Goal: Book appointment/travel/reservation

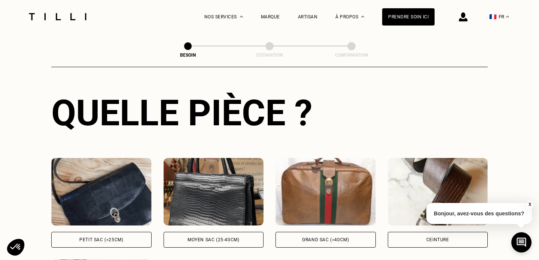
scroll to position [285, 0]
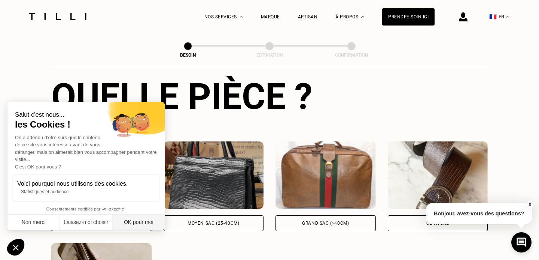
click at [131, 218] on button "OK pour moi" at bounding box center [138, 222] width 52 height 16
checkbox input "true"
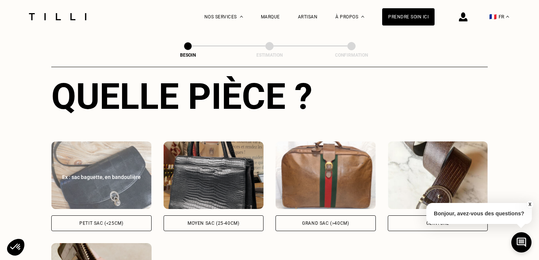
click at [111, 176] on img at bounding box center [101, 174] width 100 height 67
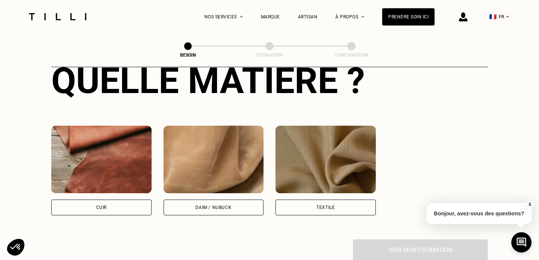
scroll to position [641, 0]
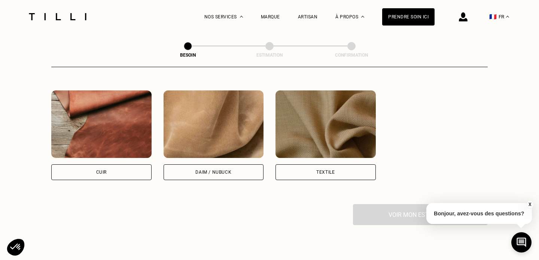
click at [115, 164] on div "Cuir" at bounding box center [101, 172] width 100 height 16
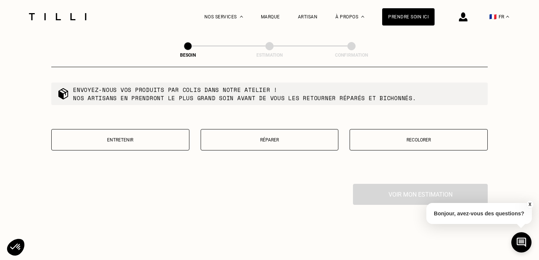
scroll to position [860, 0]
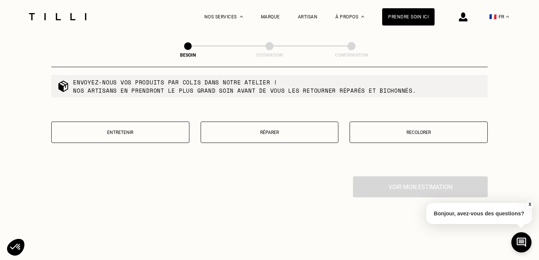
click at [277, 130] on button "Réparer" at bounding box center [270, 131] width 138 height 21
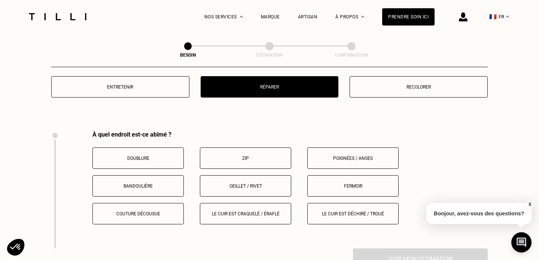
scroll to position [907, 0]
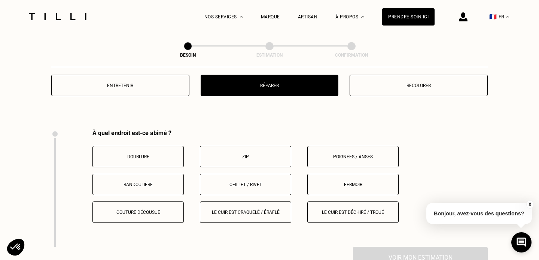
click at [326, 207] on button "Le cuir est déchiré / troué" at bounding box center [352, 211] width 91 height 21
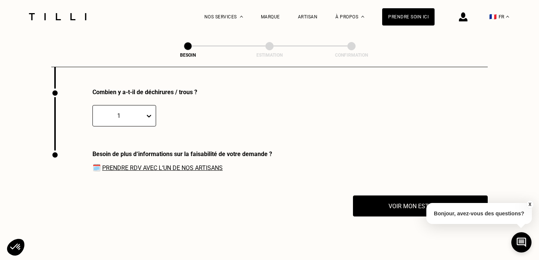
scroll to position [1065, 0]
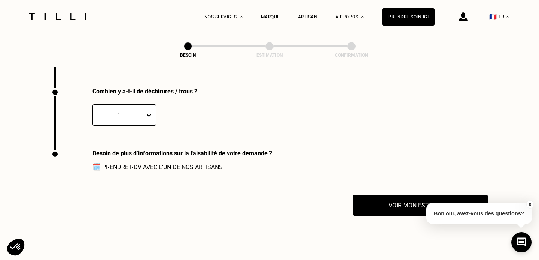
click at [143, 104] on div "1" at bounding box center [125, 114] width 64 height 21
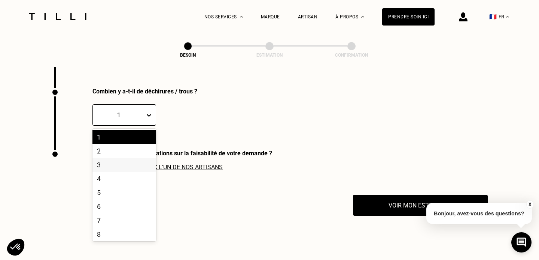
click at [140, 158] on div "3" at bounding box center [125, 165] width 64 height 14
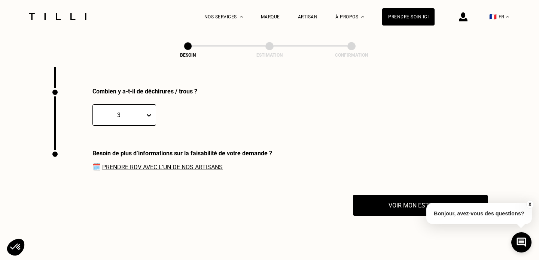
click at [153, 163] on link "Prendre RDV avec l‘un de nos artisans" at bounding box center [162, 166] width 121 height 7
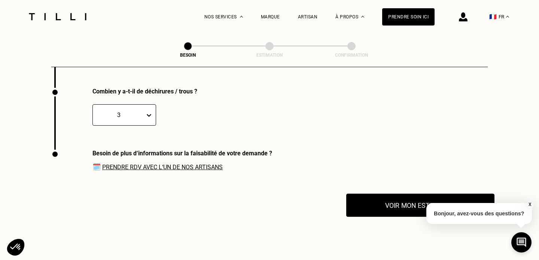
click at [395, 197] on button "Voir mon estimation" at bounding box center [420, 204] width 148 height 23
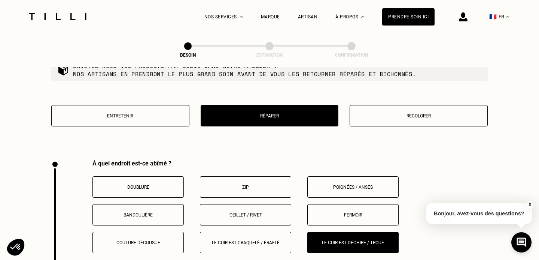
scroll to position [877, 0]
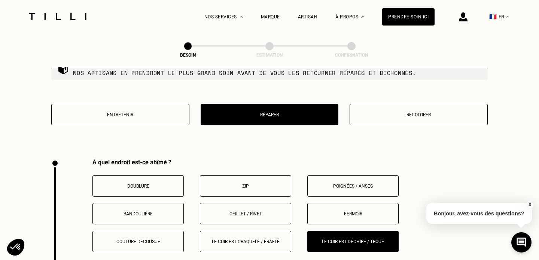
click at [262, 239] on p "Le cuir est craquelé / éraflé" at bounding box center [245, 241] width 83 height 5
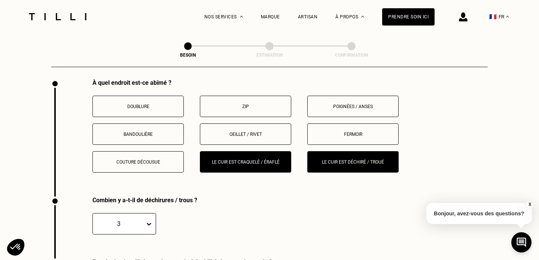
scroll to position [957, 0]
click at [351, 157] on button "Le cuir est déchiré / troué" at bounding box center [352, 161] width 91 height 21
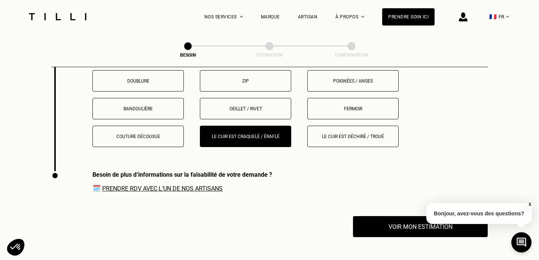
scroll to position [983, 0]
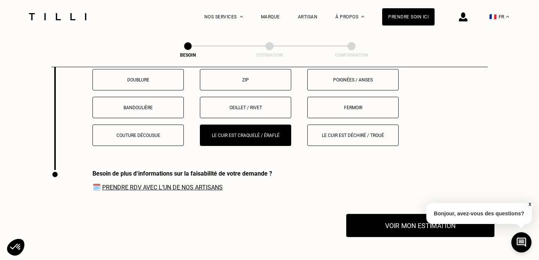
click at [394, 216] on button "Voir mon estimation" at bounding box center [420, 224] width 148 height 23
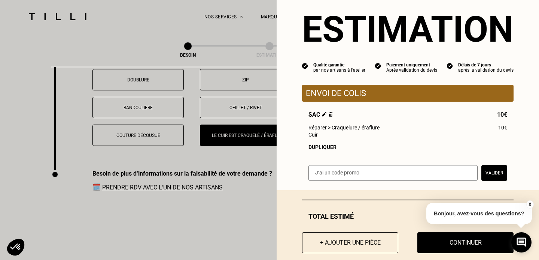
scroll to position [28, 0]
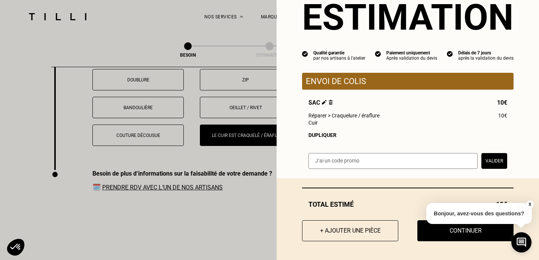
click at [533, 206] on button "X" at bounding box center [529, 204] width 7 height 8
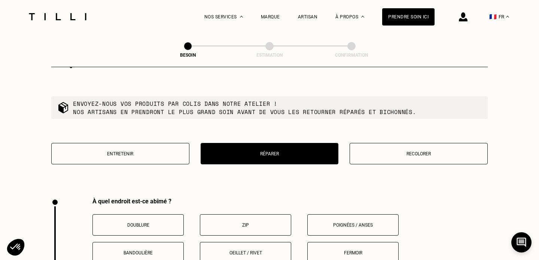
scroll to position [838, 0]
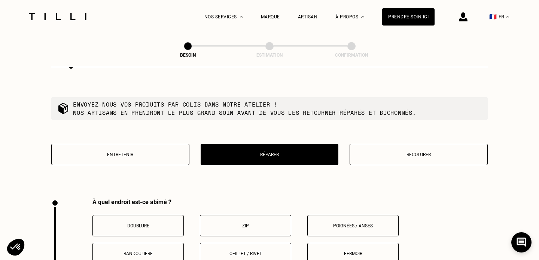
click at [401, 152] on p "Recolorer" at bounding box center [419, 154] width 130 height 5
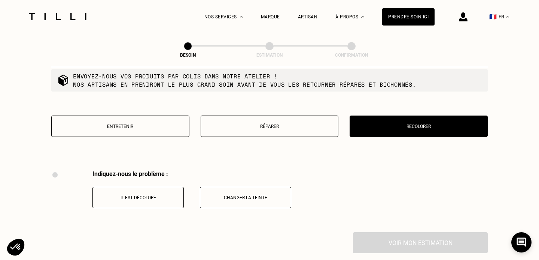
scroll to position [864, 0]
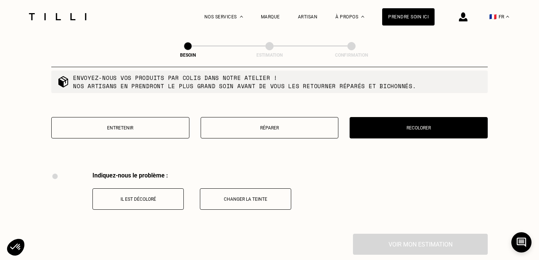
click at [308, 125] on p "Réparer" at bounding box center [270, 127] width 130 height 5
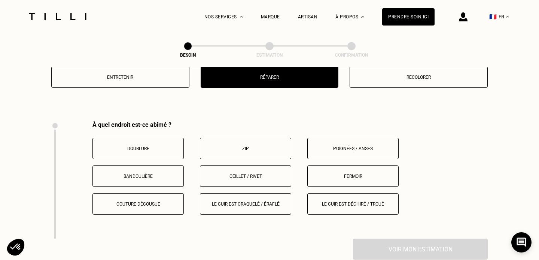
scroll to position [914, 0]
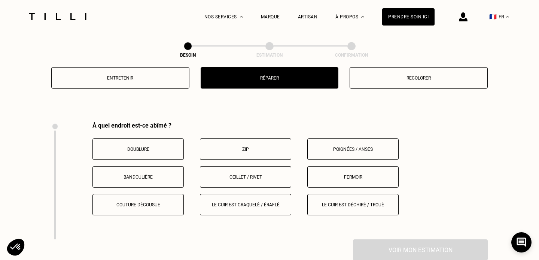
click at [229, 199] on button "Le cuir est craquelé / éraflé" at bounding box center [245, 204] width 91 height 21
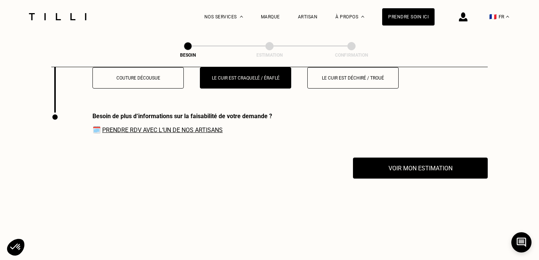
scroll to position [1062, 0]
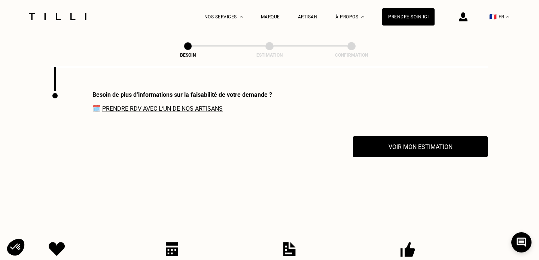
click at [196, 105] on link "Prendre RDV avec l‘un de nos artisans" at bounding box center [162, 108] width 121 height 7
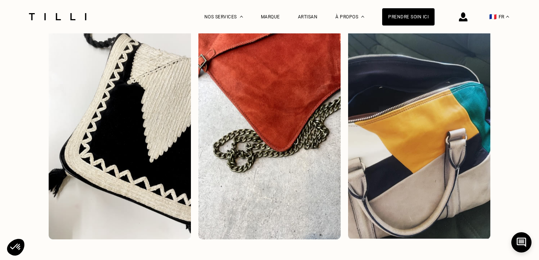
scroll to position [10, 0]
